Goal: Navigation & Orientation: Go to known website

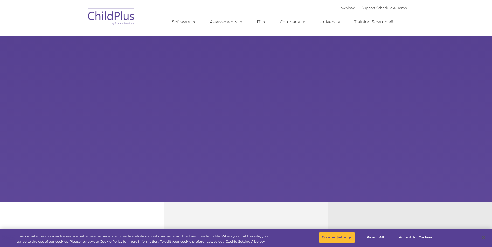
select select "MEDIUM"
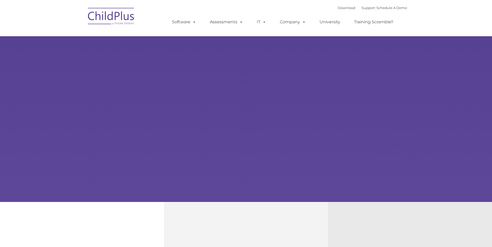
type input ""
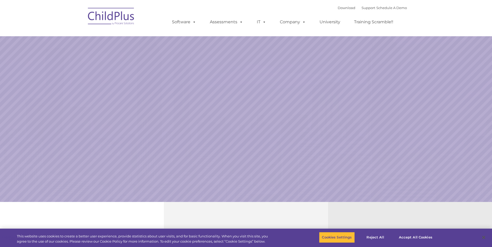
select select "MEDIUM"
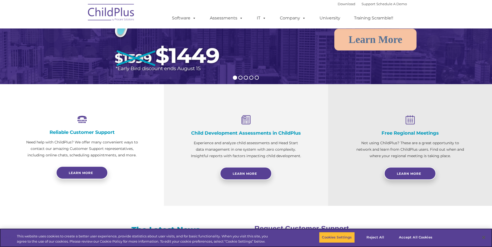
scroll to position [116, 0]
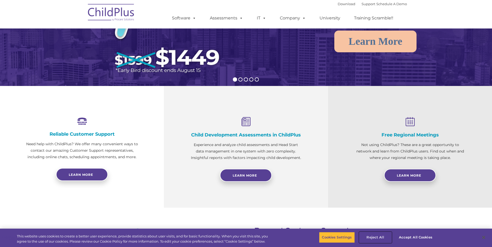
click at [371, 236] on button "Reject All" at bounding box center [375, 237] width 32 height 11
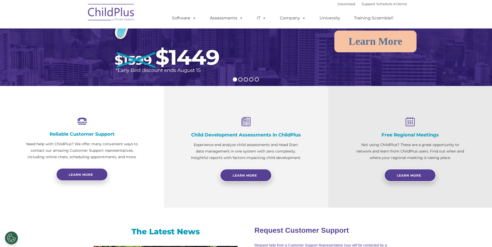
scroll to position [0, 0]
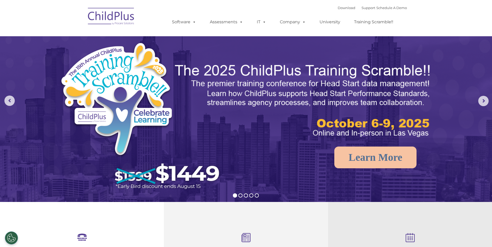
click at [107, 21] on img at bounding box center [111, 17] width 52 height 26
